Goal: Navigation & Orientation: Understand site structure

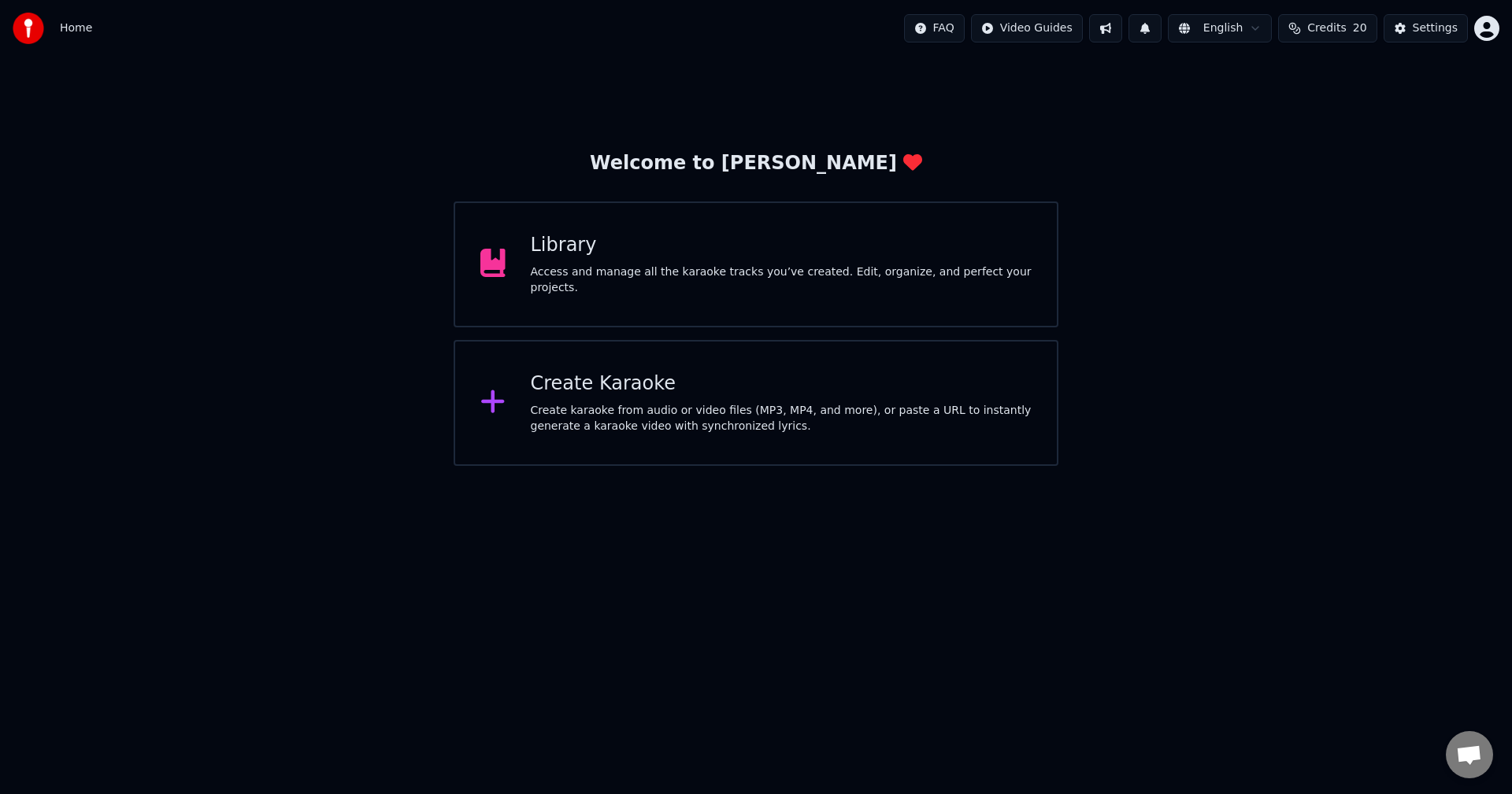
click at [643, 270] on div "Library Access and manage all the karaoke tracks you’ve created. Edit, organize…" at bounding box center [781, 265] width 502 height 63
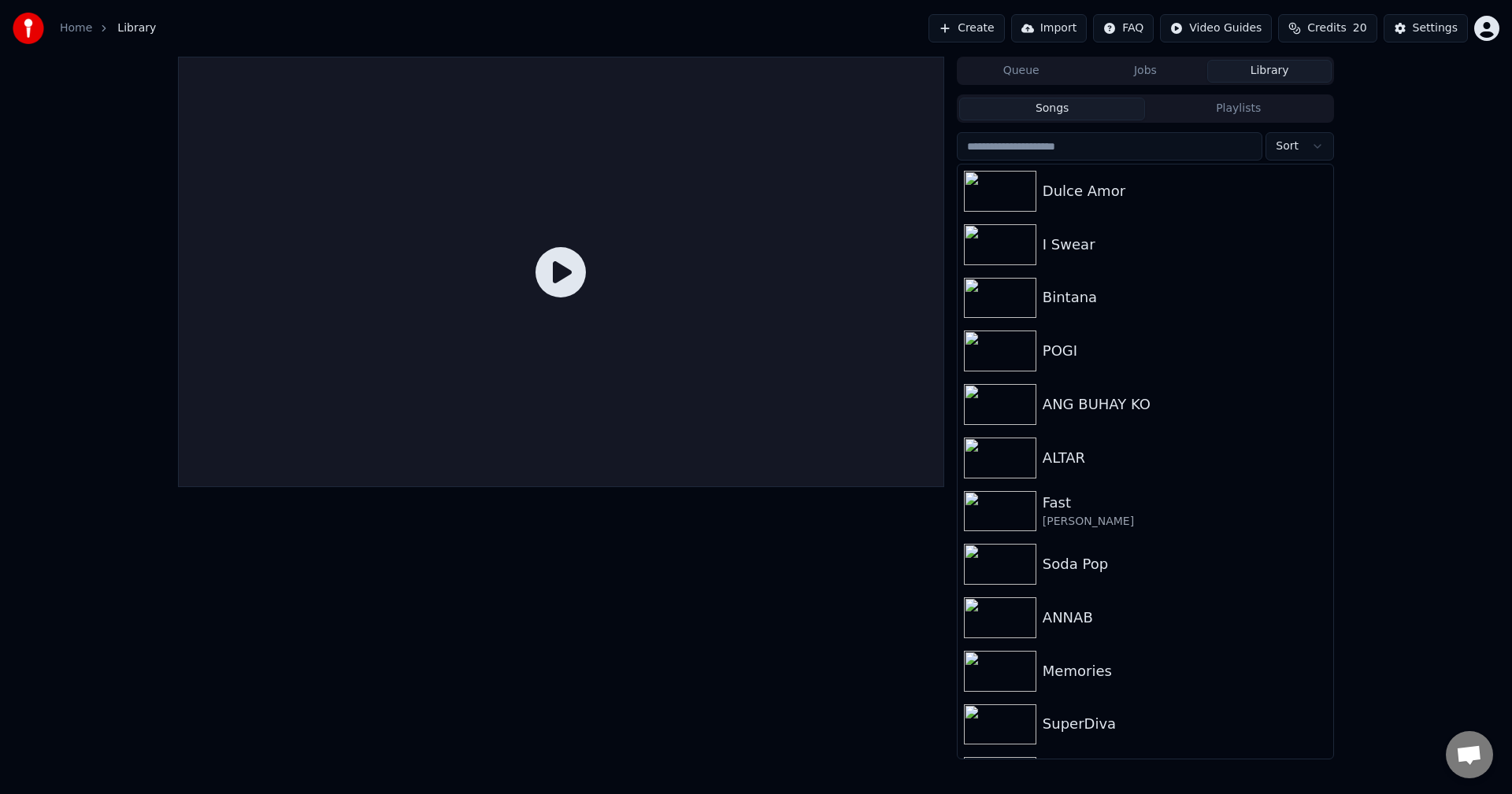
click at [1260, 107] on button "Playlists" at bounding box center [1238, 109] width 187 height 23
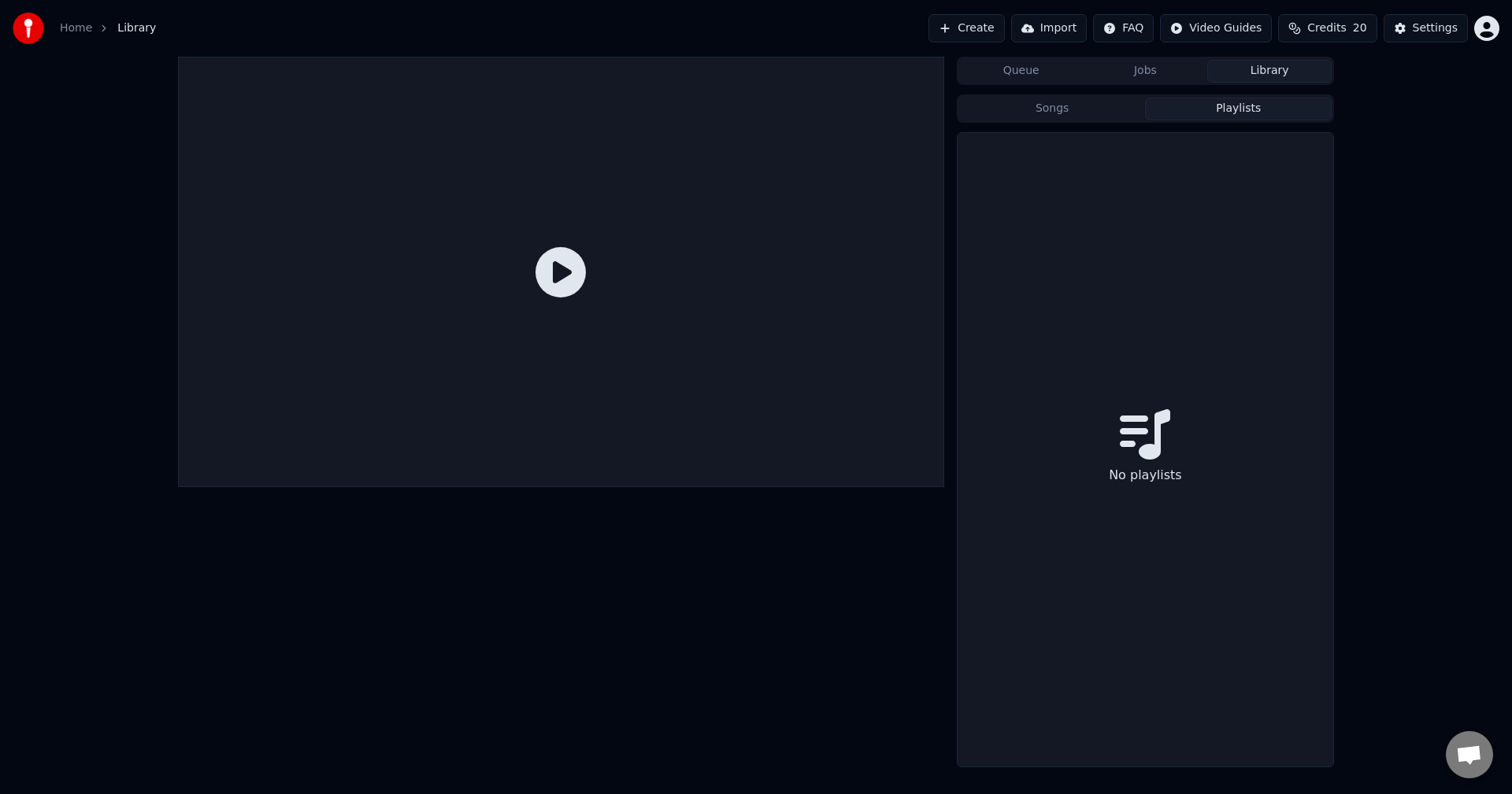
click at [1069, 115] on button "Songs" at bounding box center [1053, 109] width 187 height 23
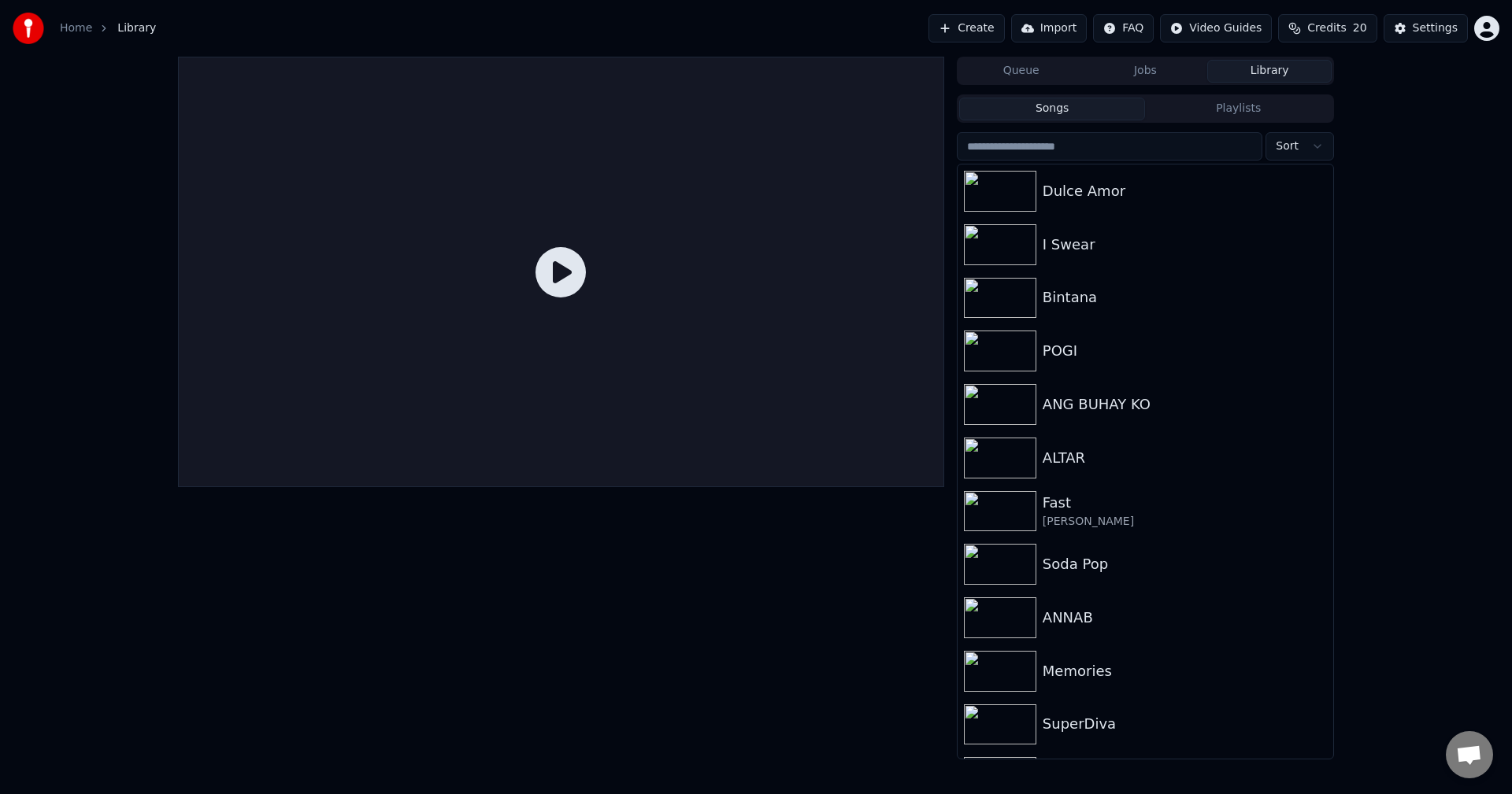
click at [1268, 76] on button "Library" at bounding box center [1269, 71] width 124 height 23
click at [1134, 68] on button "Jobs" at bounding box center [1146, 71] width 124 height 23
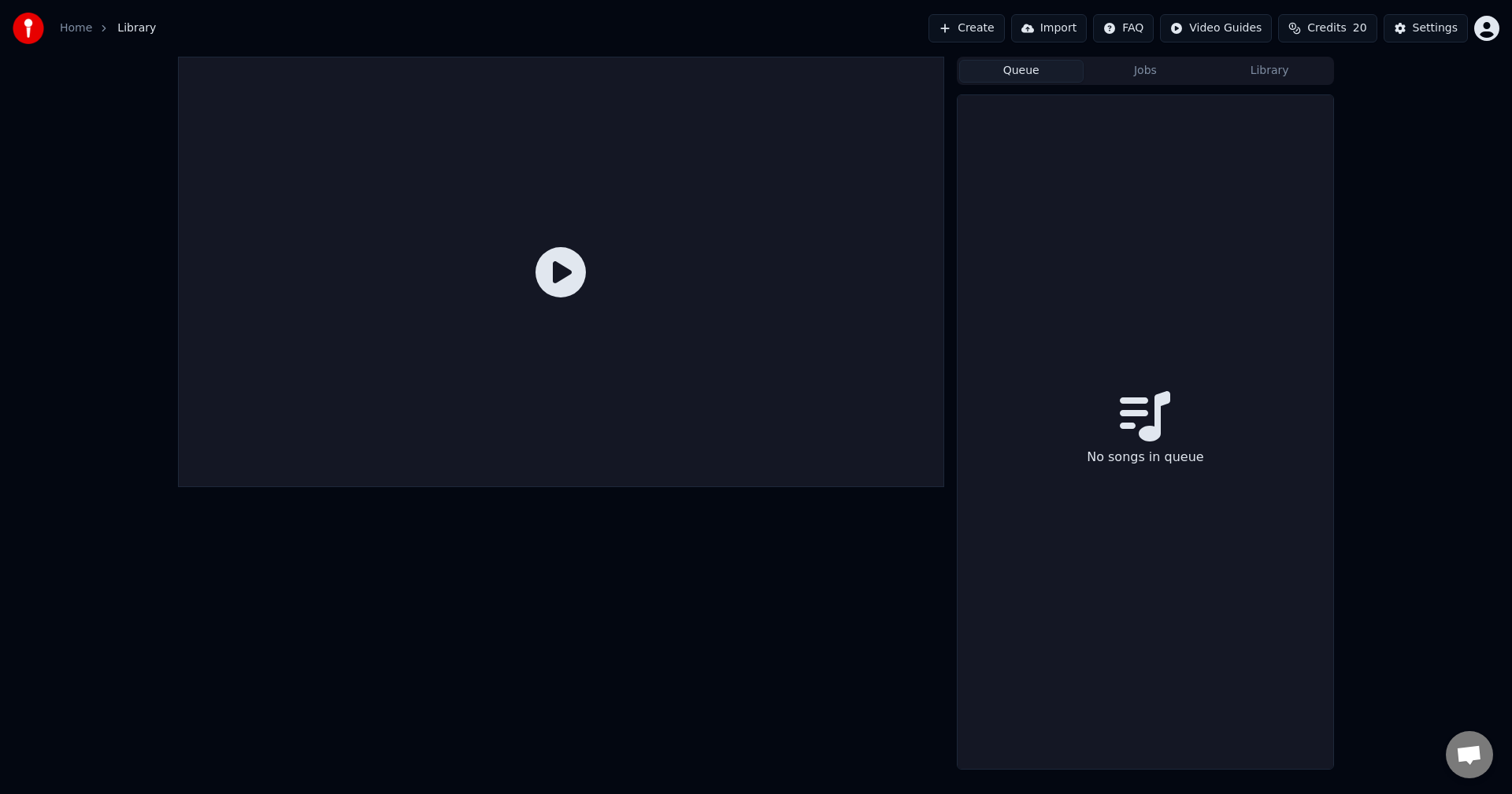
click at [1051, 69] on button "Queue" at bounding box center [1022, 71] width 124 height 23
click at [1138, 73] on button "Jobs" at bounding box center [1146, 71] width 124 height 23
click at [1269, 68] on button "Library" at bounding box center [1269, 71] width 124 height 23
